Goal: Find specific page/section

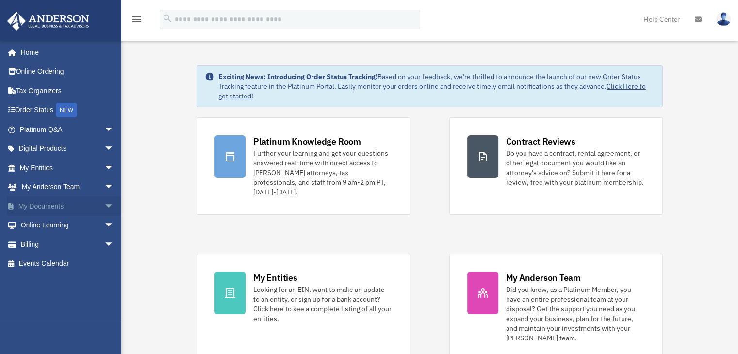
click at [104, 206] on span "arrow_drop_down" at bounding box center [113, 206] width 19 height 20
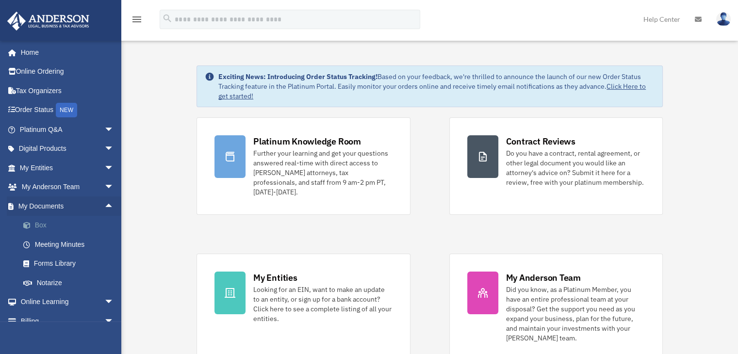
click at [65, 223] on link "Box" at bounding box center [71, 225] width 115 height 19
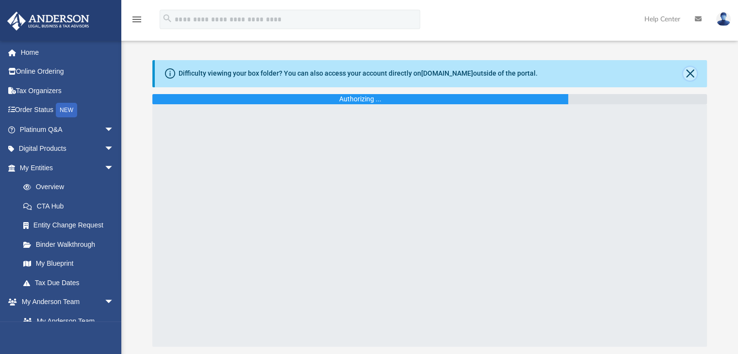
click at [691, 74] on button "Close" at bounding box center [690, 74] width 14 height 14
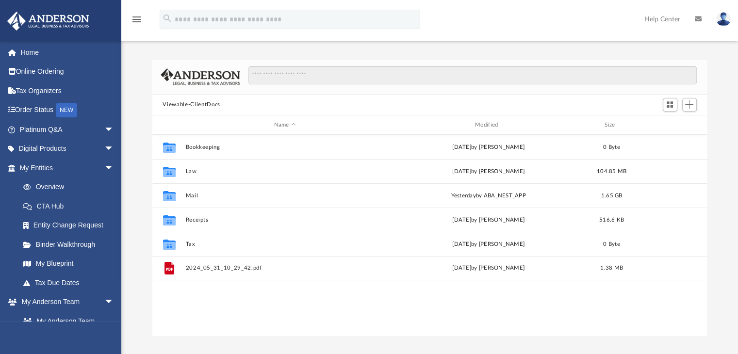
scroll to position [213, 547]
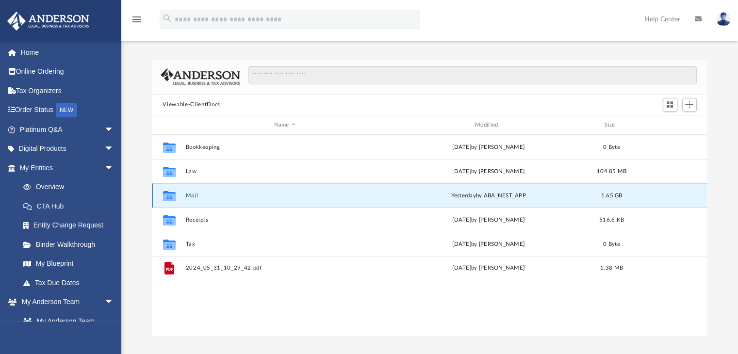
click at [188, 194] on button "Mail" at bounding box center [284, 196] width 199 height 6
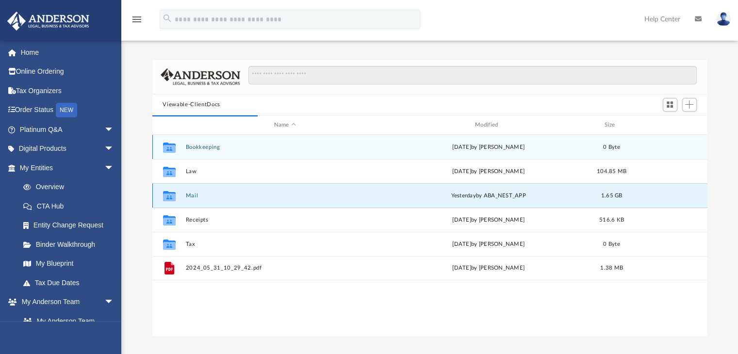
scroll to position [183, 547]
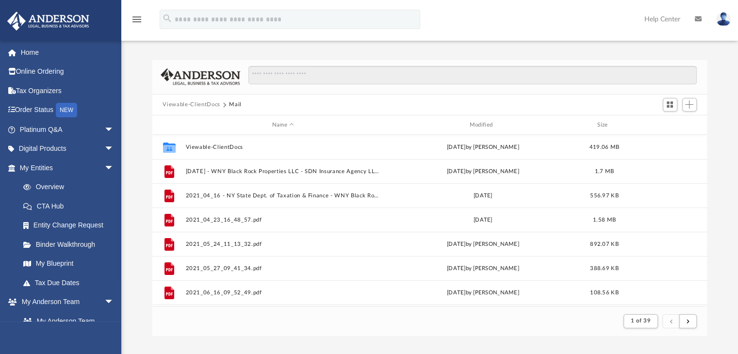
click at [488, 133] on div "Name Modified Size" at bounding box center [429, 124] width 555 height 19
click at [489, 130] on div "Name Modified Size" at bounding box center [429, 124] width 555 height 19
click at [492, 125] on div "Modified" at bounding box center [482, 125] width 195 height 9
click at [480, 123] on div "Modified" at bounding box center [482, 125] width 195 height 9
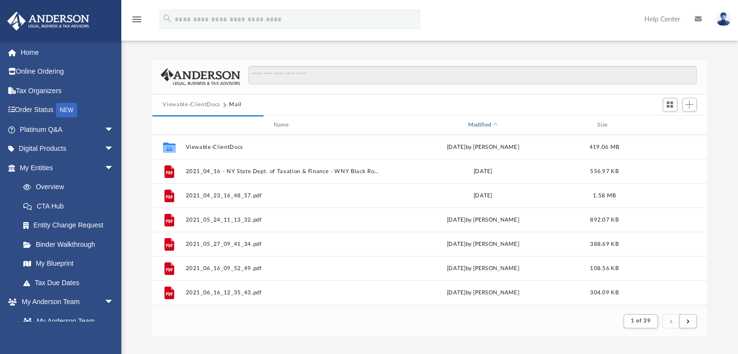
click at [480, 123] on div "Modified" at bounding box center [482, 125] width 195 height 9
